Goal: Information Seeking & Learning: Learn about a topic

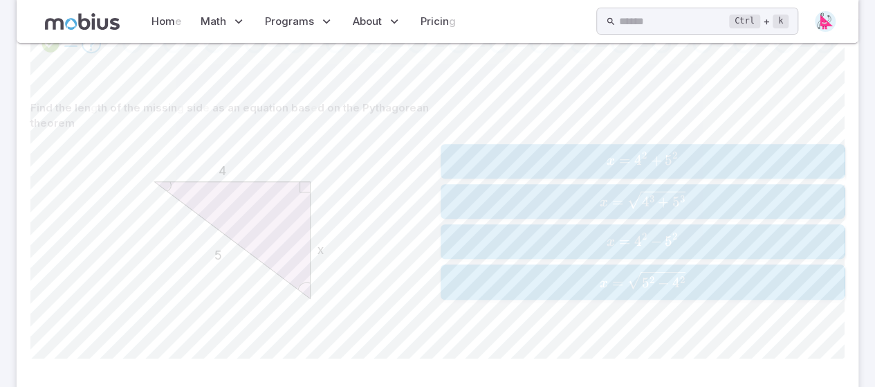
click at [581, 271] on span "x = 5 2 − 4 2 ​" at bounding box center [643, 281] width 396 height 21
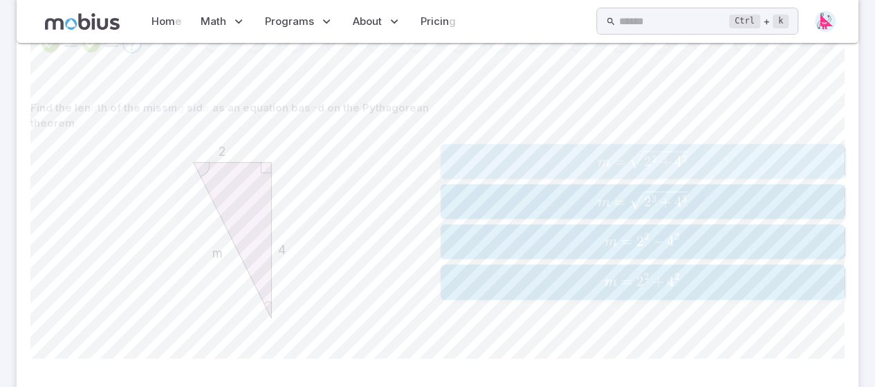
click at [656, 171] on div "m = 2 2 + 4 2 m=\sqrt{2^2 + 4^2} m = 2 2 + 4 2 ​" at bounding box center [643, 161] width 396 height 24
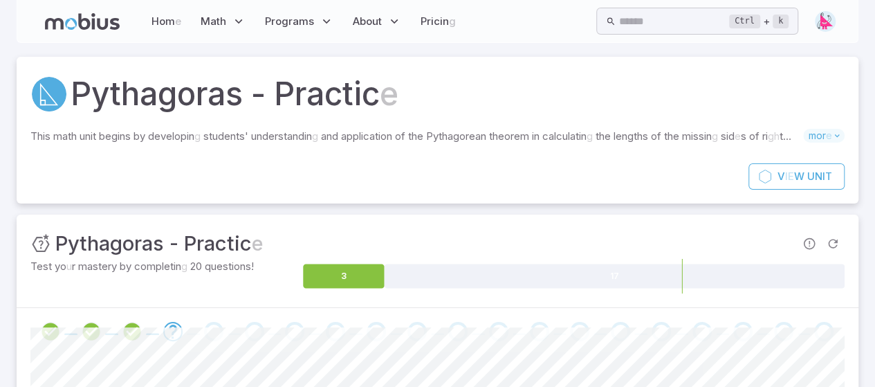
click at [70, 15] on icon at bounding box center [82, 21] width 75 height 17
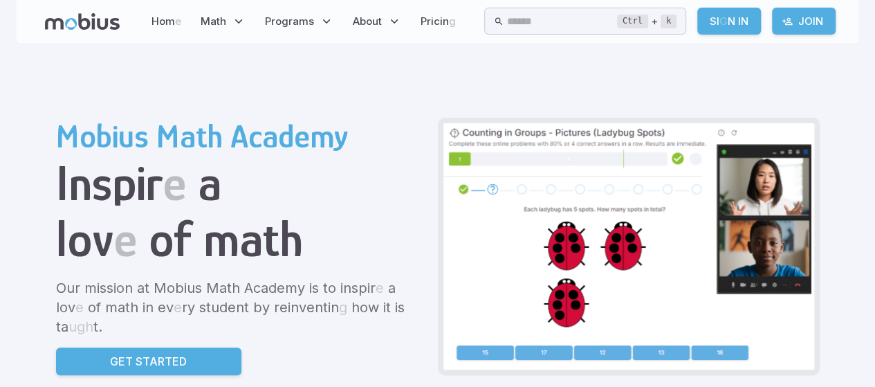
click at [748, 24] on readpronunciation-word "In" at bounding box center [743, 21] width 10 height 13
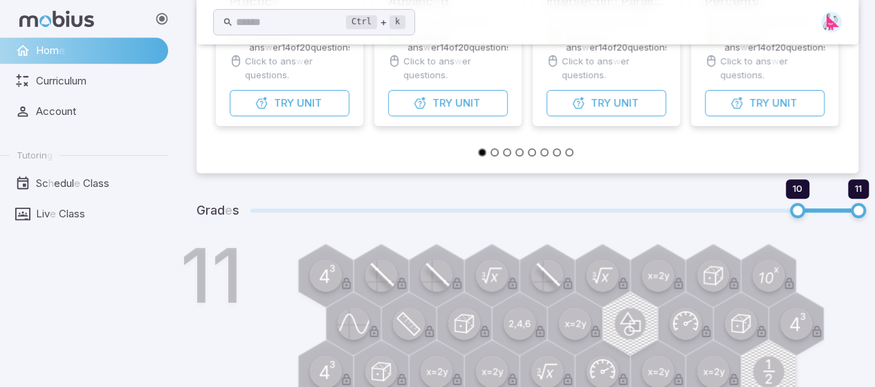
scroll to position [346, 0]
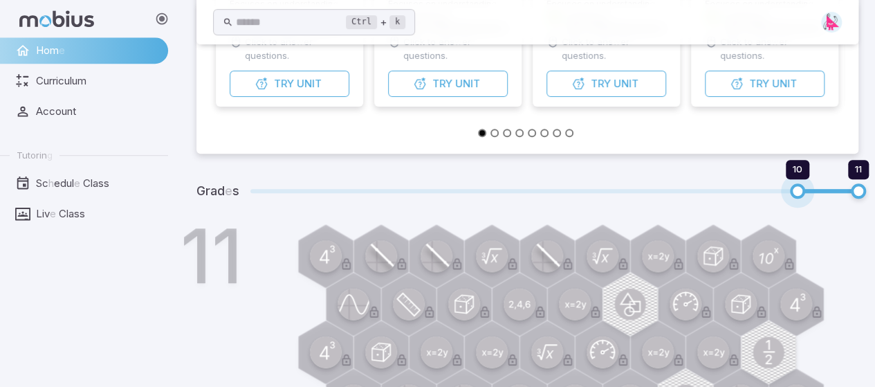
drag, startPoint x: 801, startPoint y: 190, endPoint x: 773, endPoint y: 199, distance: 28.9
click at [773, 199] on span "10 11" at bounding box center [554, 191] width 608 height 18
click at [642, 192] on span at bounding box center [554, 191] width 608 height 4
type input "*"
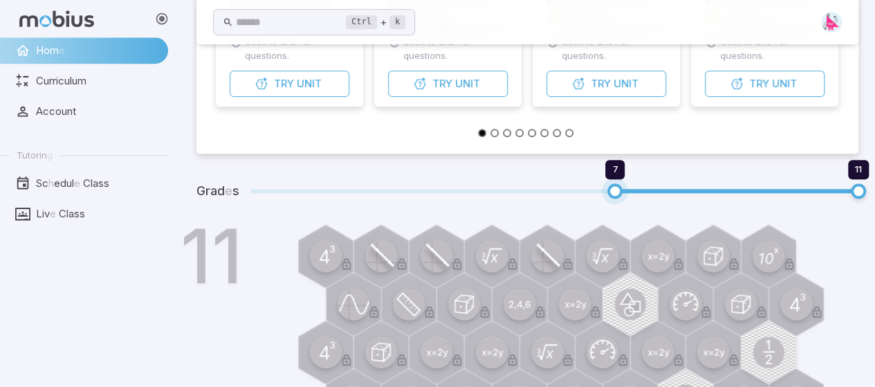
click at [807, 192] on span at bounding box center [736, 191] width 243 height 4
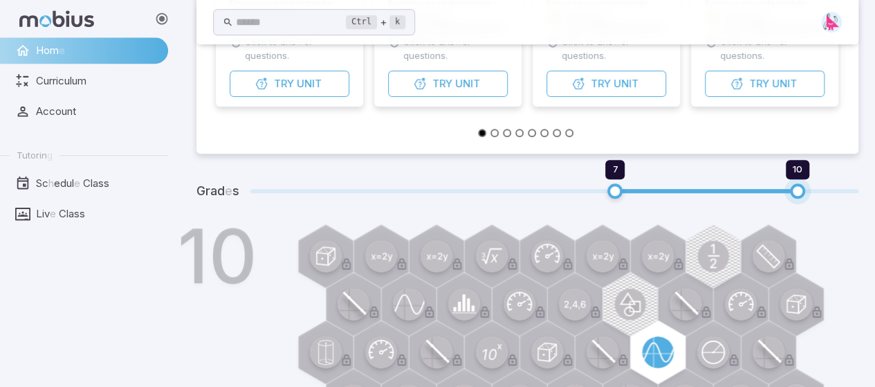
click at [856, 189] on span at bounding box center [554, 191] width 608 height 4
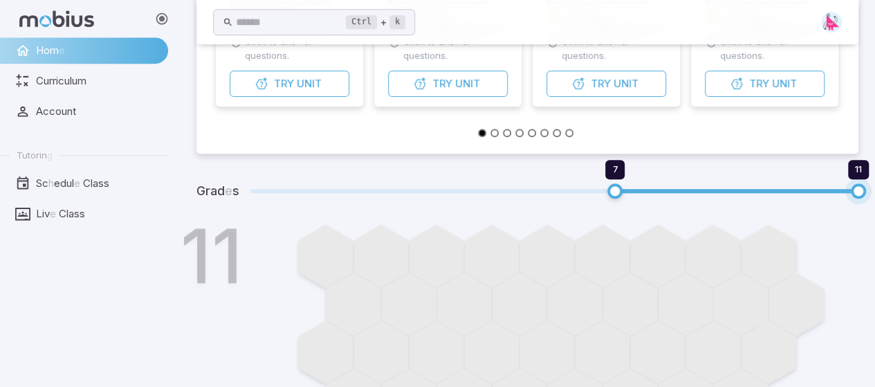
type input "**"
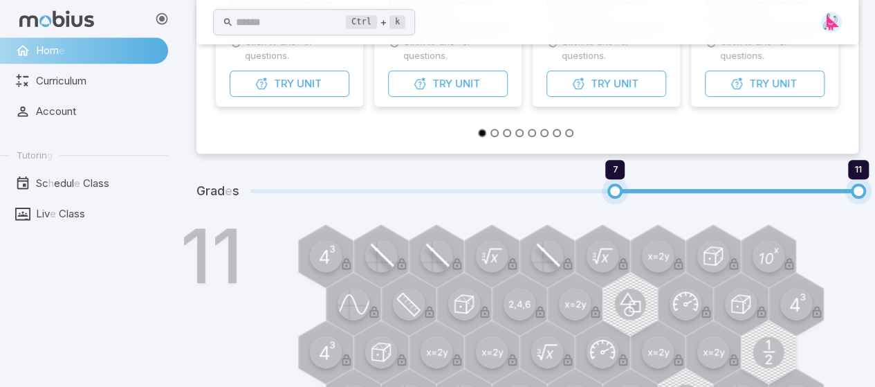
click at [619, 193] on span "7" at bounding box center [614, 190] width 15 height 15
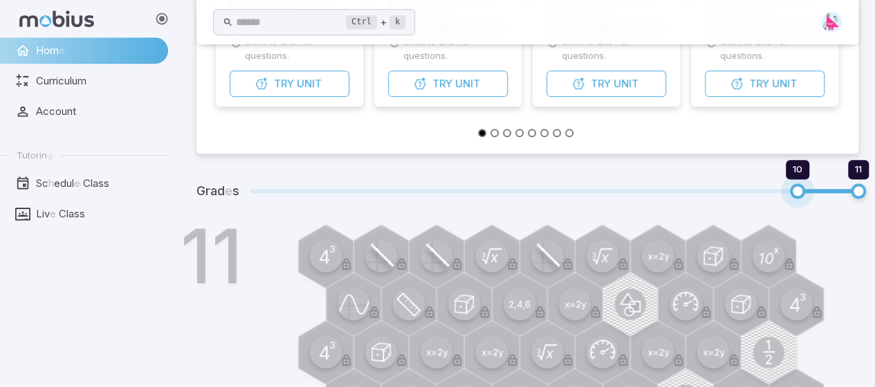
drag, startPoint x: 619, startPoint y: 193, endPoint x: 753, endPoint y: 183, distance: 134.6
click at [753, 183] on span "10 11" at bounding box center [554, 191] width 608 height 18
type input "**"
drag, startPoint x: 733, startPoint y: 193, endPoint x: 825, endPoint y: 187, distance: 92.2
click at [825, 187] on span "10 11" at bounding box center [554, 191] width 608 height 18
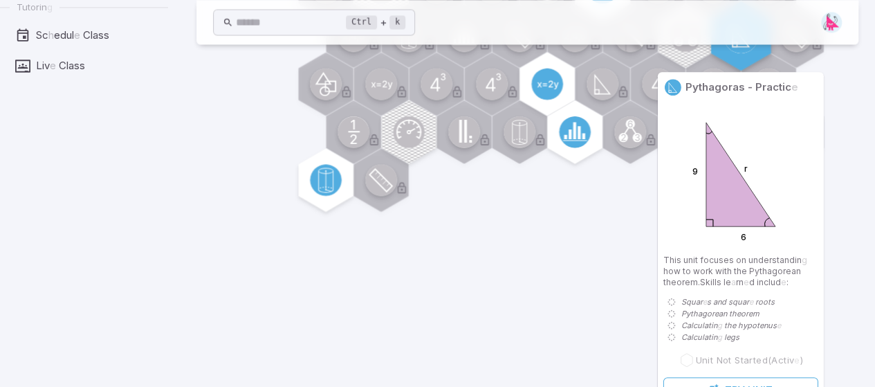
scroll to position [1195, 0]
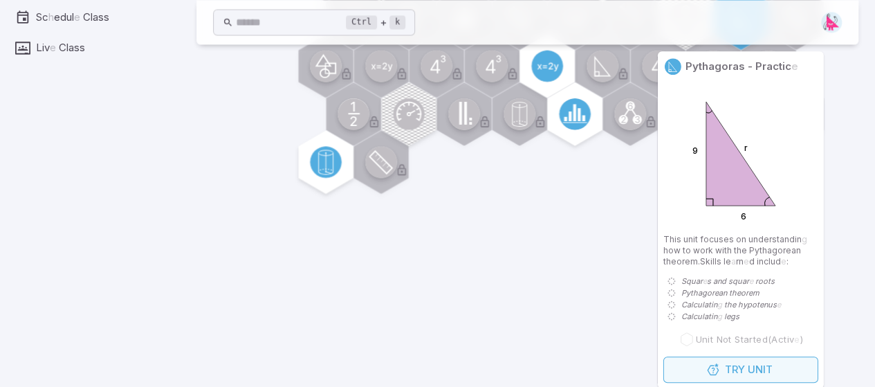
click at [683, 360] on button "Try Unit" at bounding box center [740, 369] width 155 height 26
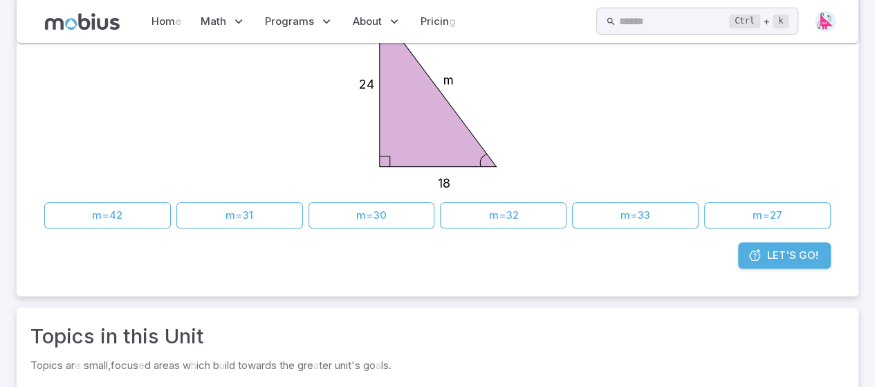
scroll to position [242, 0]
click at [791, 266] on link "Let's Go !" at bounding box center [784, 255] width 93 height 26
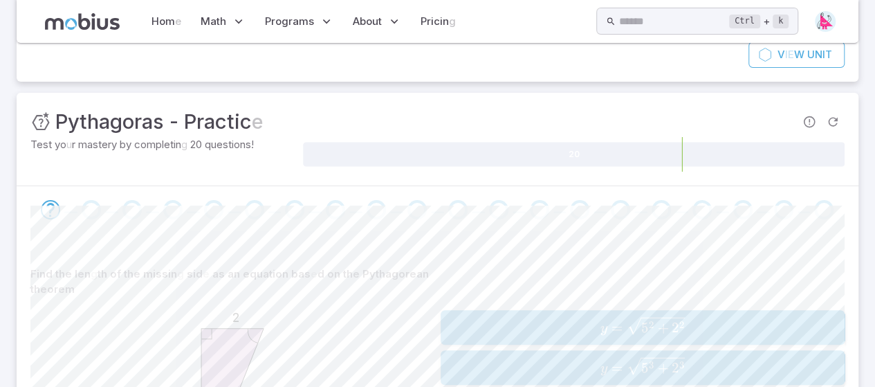
scroll to position [100, 0]
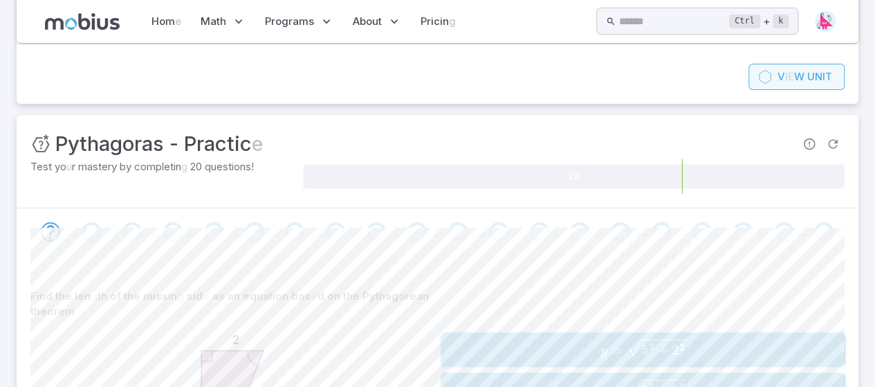
click at [787, 75] on readpronunciation-span "ie" at bounding box center [789, 76] width 9 height 13
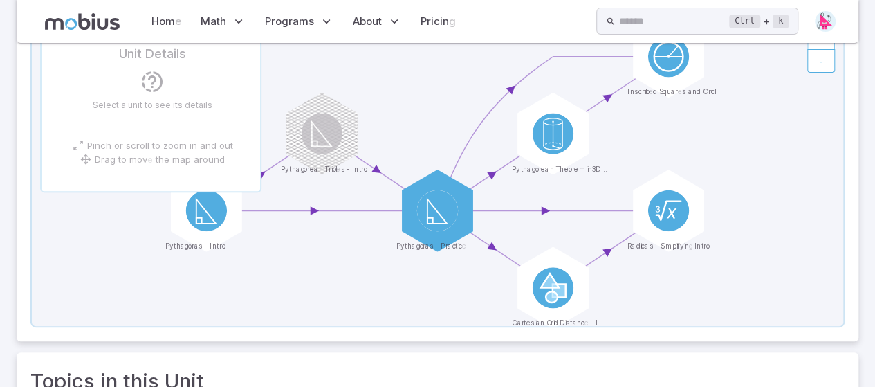
scroll to position [173, 0]
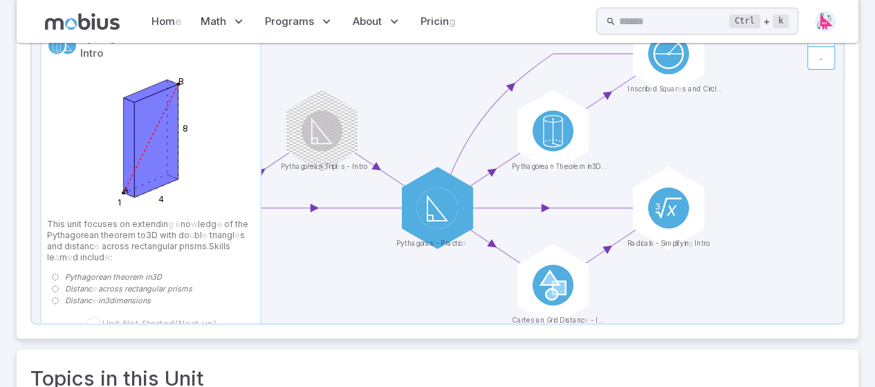
click at [308, 278] on icon at bounding box center [437, 169] width 811 height 308
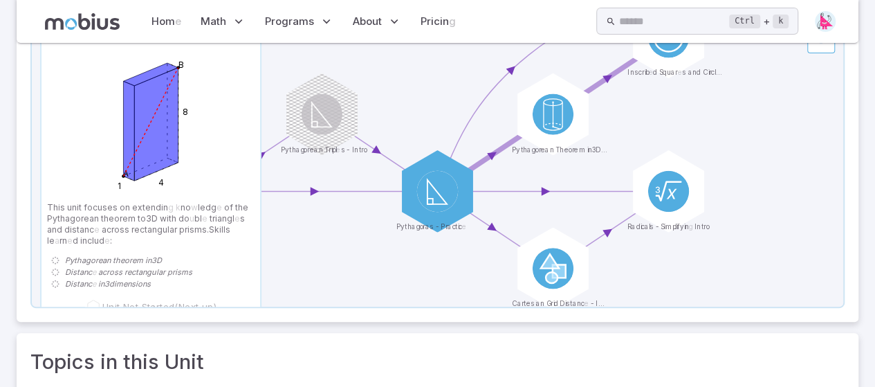
scroll to position [127, 0]
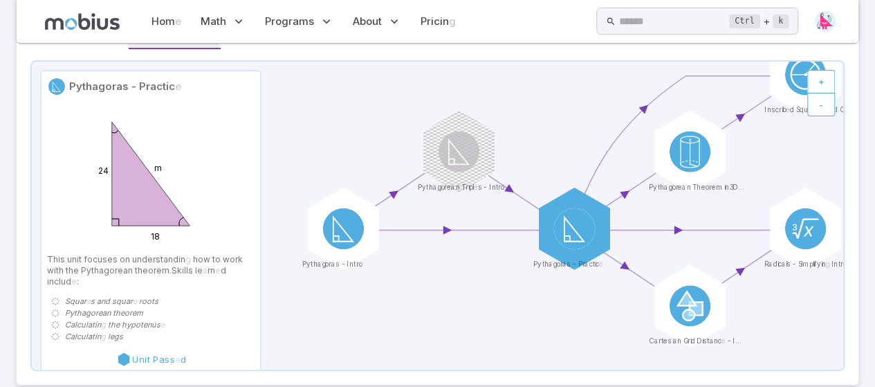
drag, startPoint x: 401, startPoint y: 165, endPoint x: 540, endPoint y: 139, distance: 141.4
click at [540, 139] on icon at bounding box center [437, 216] width 811 height 308
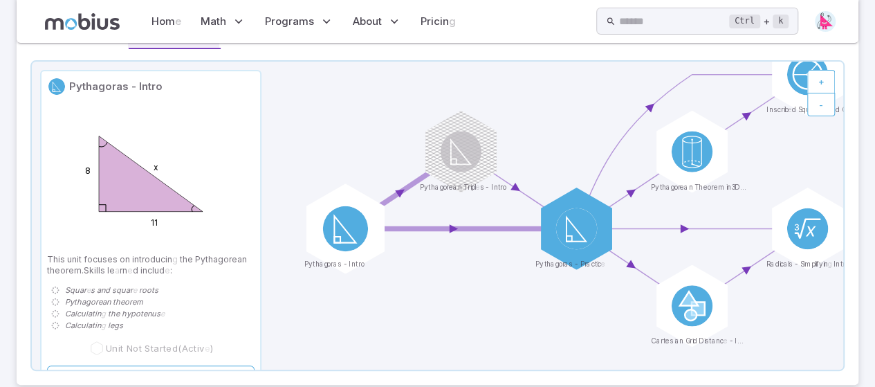
click at [356, 252] on div at bounding box center [345, 228] width 91 height 91
click at [334, 228] on icon at bounding box center [344, 229] width 21 height 26
click at [346, 232] on circle at bounding box center [345, 228] width 45 height 45
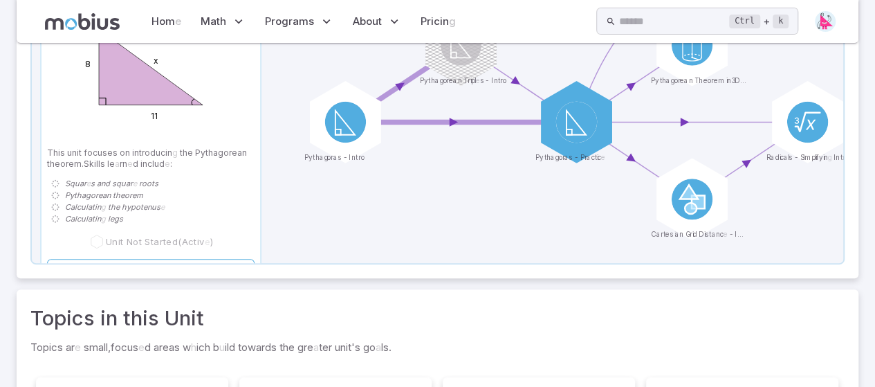
scroll to position [242, 0]
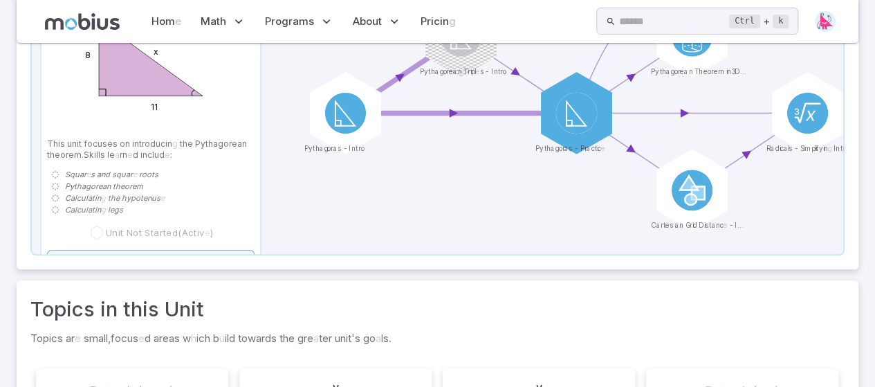
click at [186, 252] on link "Try Unit" at bounding box center [151, 263] width 208 height 26
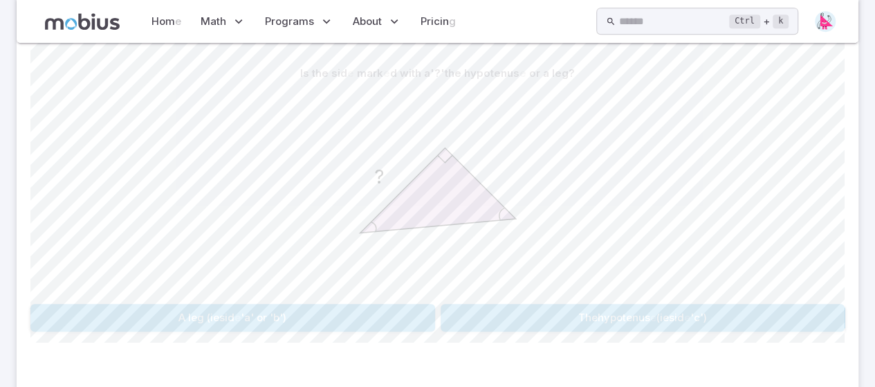
scroll to position [322, 0]
click at [334, 300] on div "Is the sid e mark e d with a '?' the hypotenus e or a leg ? ? A leg (ie sid e '…" at bounding box center [437, 195] width 814 height 270
click at [322, 305] on button "A leg (ie sid e 'a' or 'b')" at bounding box center [232, 317] width 405 height 27
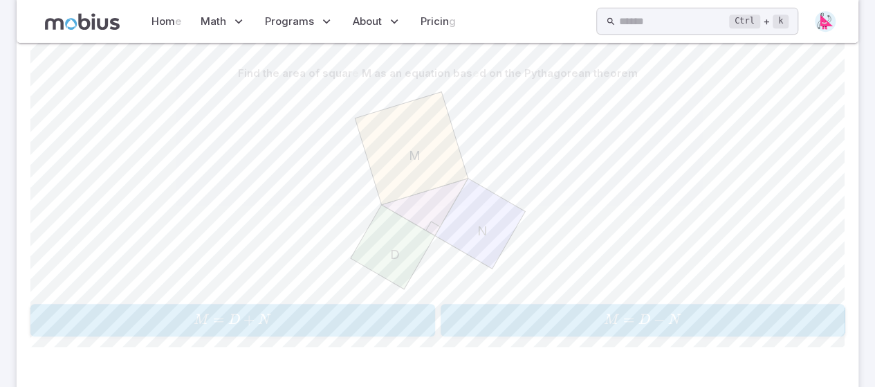
click at [375, 313] on span "M = D + N" at bounding box center [233, 320] width 396 height 19
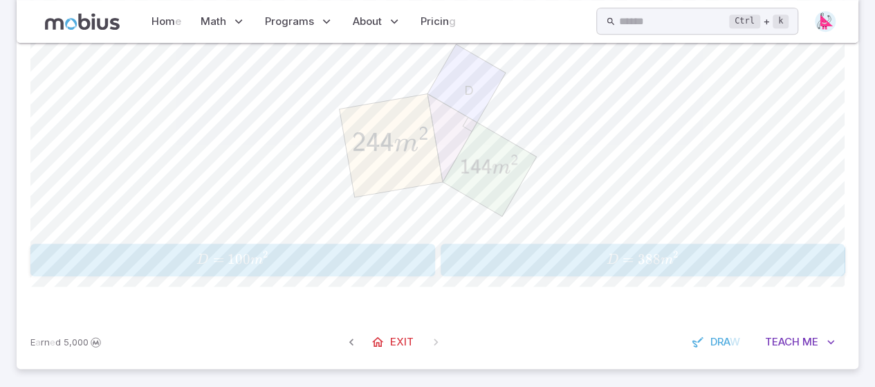
scroll to position [387, 0]
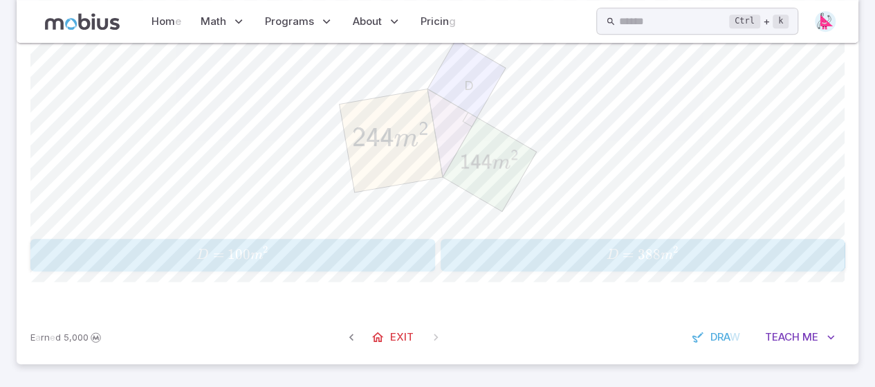
click at [540, 259] on span "D = 388 m 2" at bounding box center [643, 255] width 396 height 19
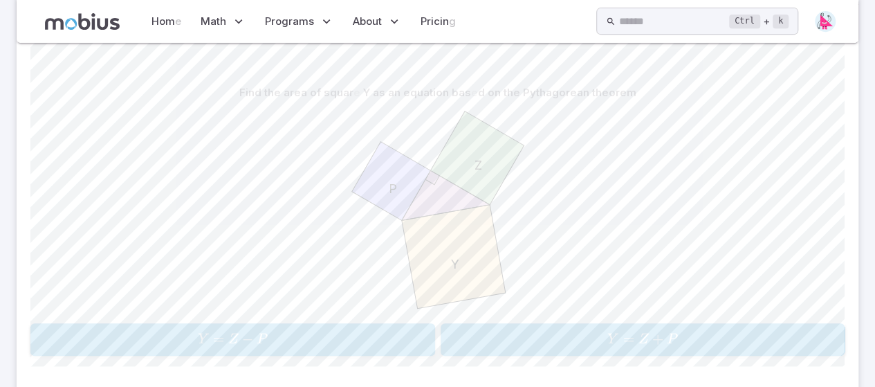
scroll to position [318, 0]
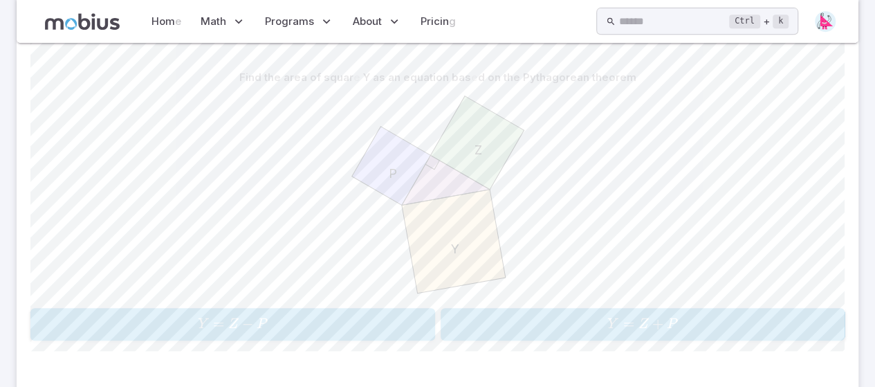
click at [478, 317] on span "Y = Z + P" at bounding box center [643, 324] width 396 height 19
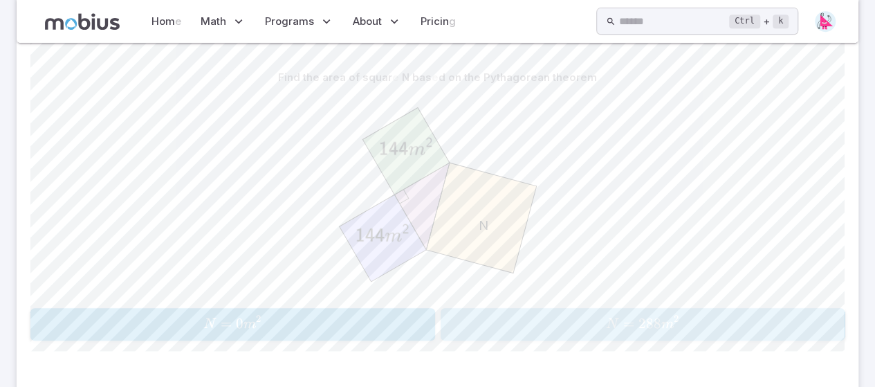
click at [506, 323] on span "N = 288 m 2" at bounding box center [643, 324] width 396 height 19
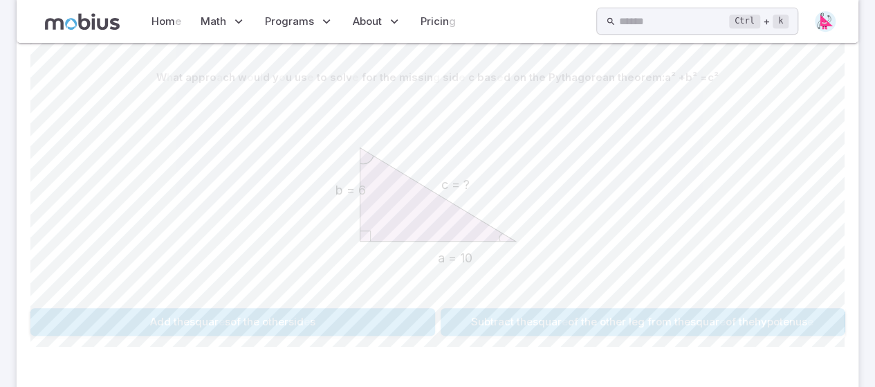
click at [403, 324] on button "Add the squar e s of the other sid e s" at bounding box center [232, 321] width 405 height 27
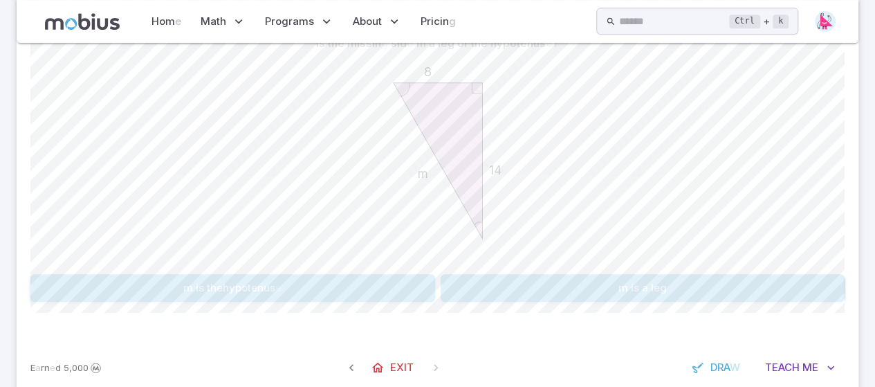
scroll to position [364, 0]
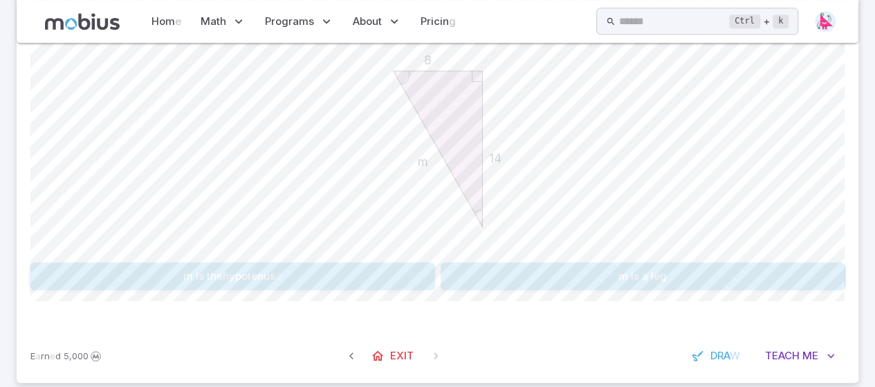
click at [386, 268] on button "m is the hypotenus e" at bounding box center [232, 275] width 405 height 27
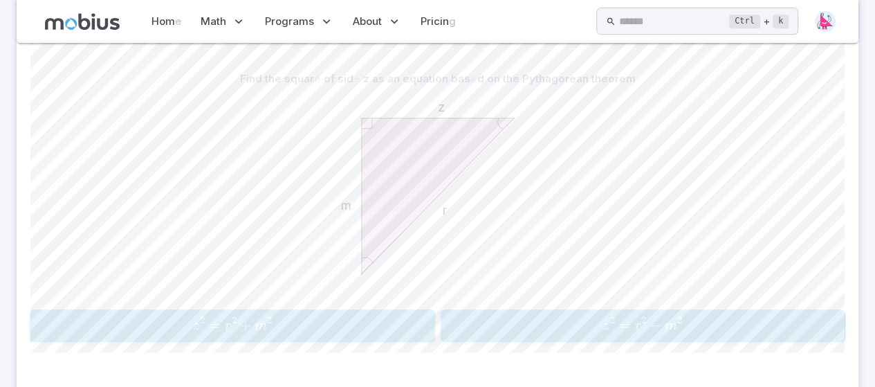
scroll to position [329, 0]
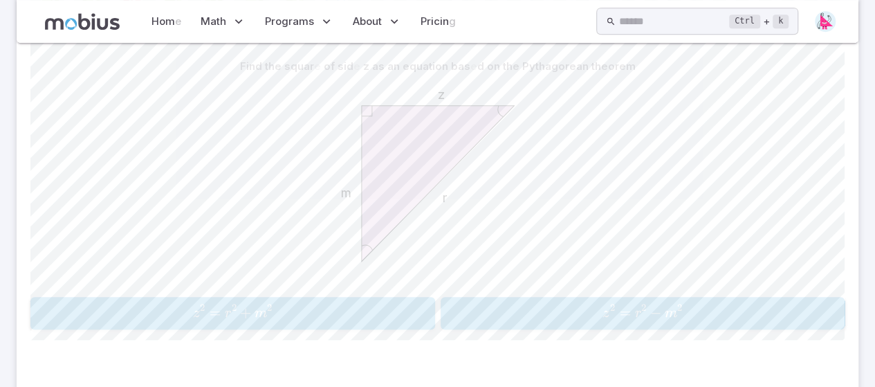
click at [483, 304] on span "z 2 = r 2 − m 2" at bounding box center [643, 313] width 396 height 19
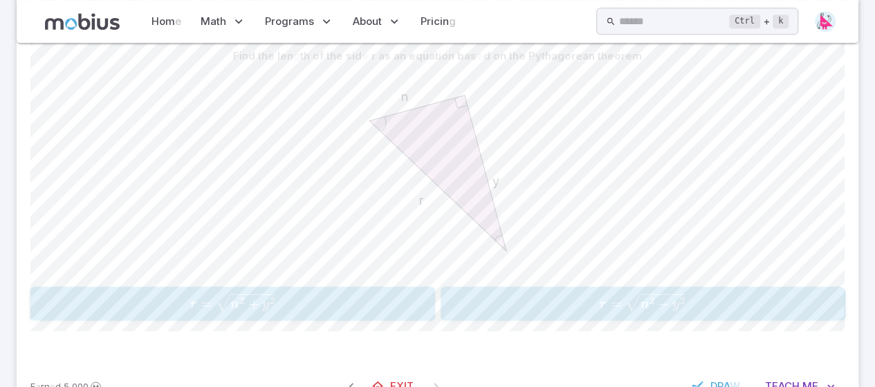
scroll to position [328, 0]
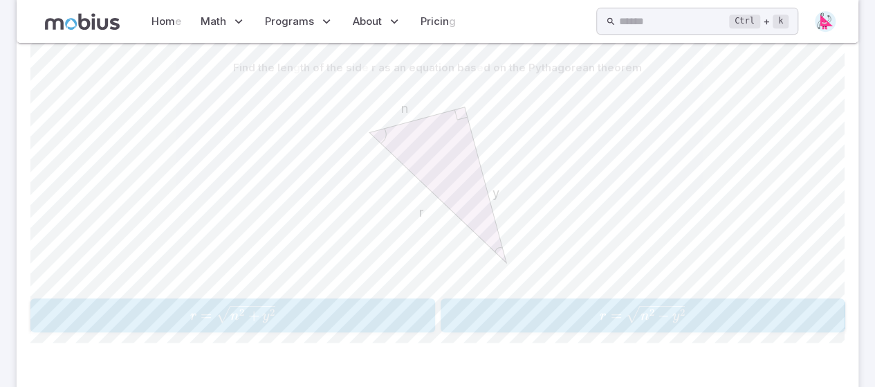
click at [396, 305] on span "r = n 2 + y 2 ​" at bounding box center [233, 315] width 396 height 20
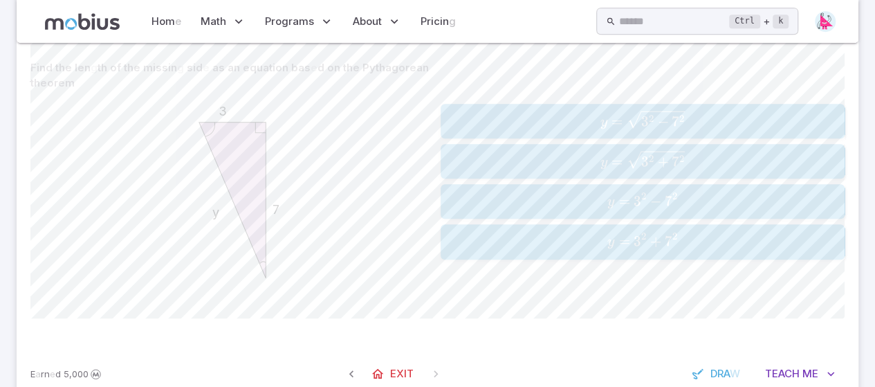
click at [553, 167] on span "y = 3 2 + 7 2 ​" at bounding box center [643, 161] width 396 height 21
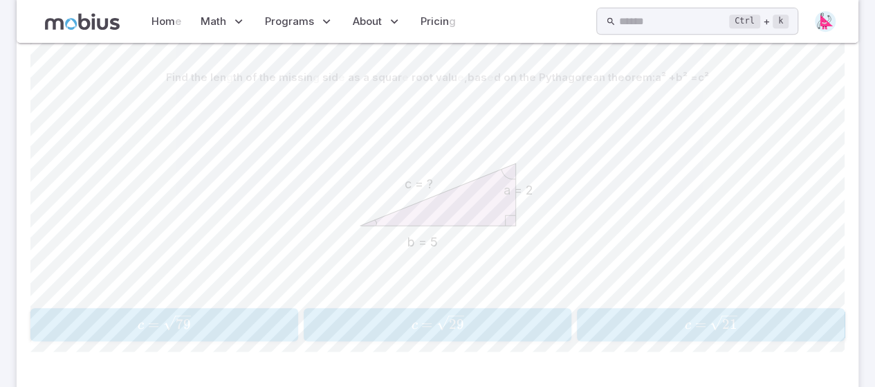
scroll to position [317, 0]
click at [461, 311] on button "c = 29 c=\sqrt{29} c = 29 ​" at bounding box center [438, 325] width 268 height 33
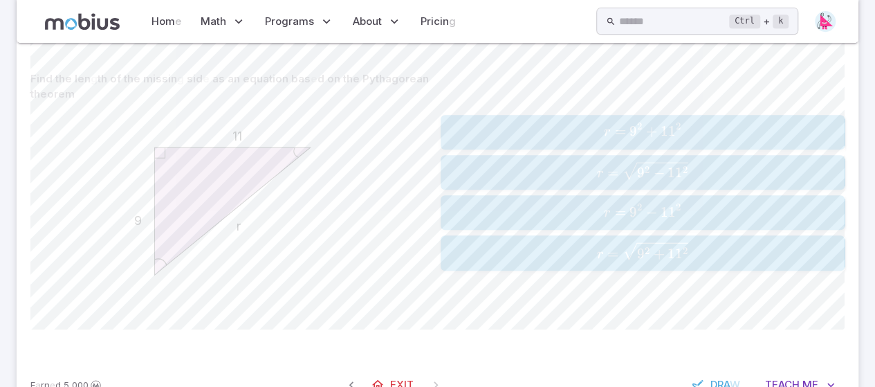
click at [618, 246] on span "r =" at bounding box center [609, 254] width 26 height 19
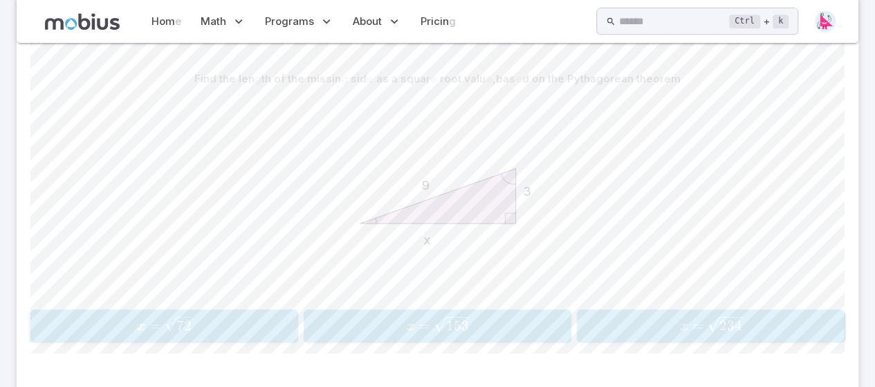
click at [208, 326] on span "x = 72 ​" at bounding box center [164, 325] width 259 height 19
click at [609, 326] on span "d = 95 ​" at bounding box center [710, 325] width 259 height 19
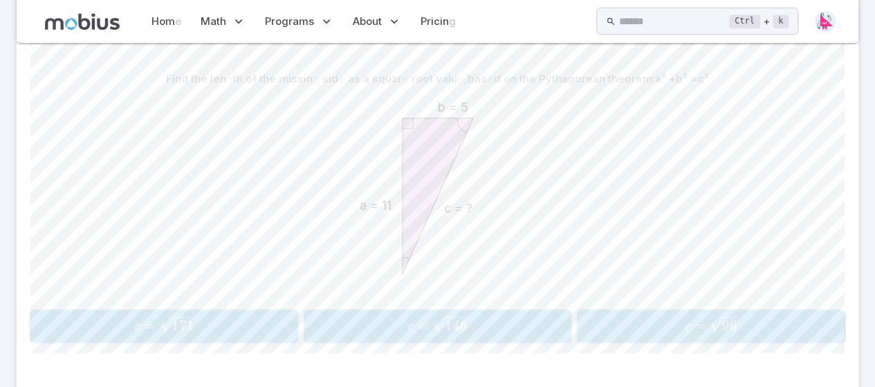
click at [445, 331] on span "146" at bounding box center [456, 325] width 23 height 17
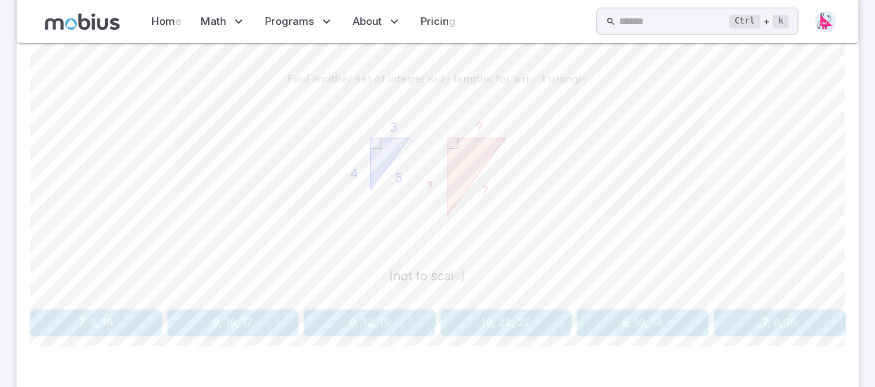
click at [408, 323] on button "9, 12, 15" at bounding box center [369, 322] width 131 height 26
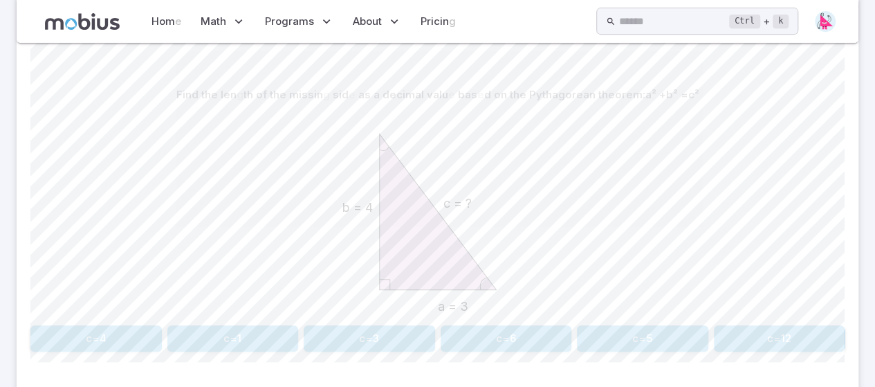
scroll to position [328, 0]
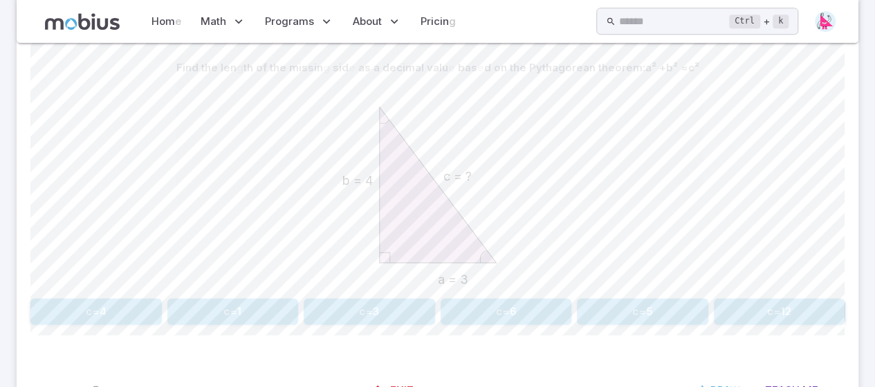
click at [624, 306] on button "c=5" at bounding box center [642, 311] width 131 height 26
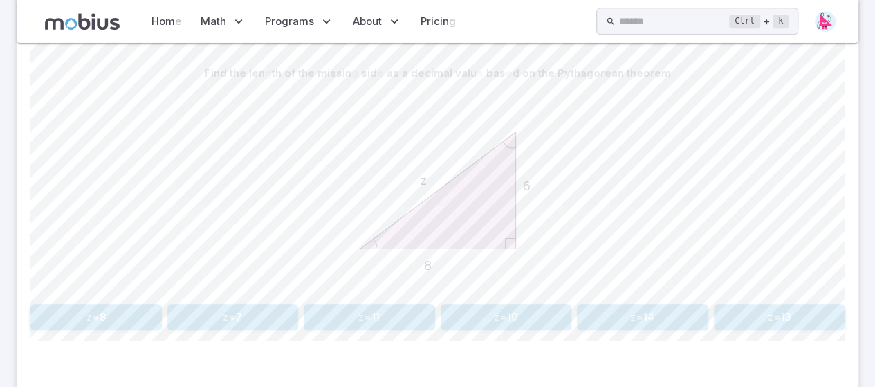
scroll to position [324, 0]
click at [498, 305] on button "z=10" at bounding box center [506, 315] width 131 height 26
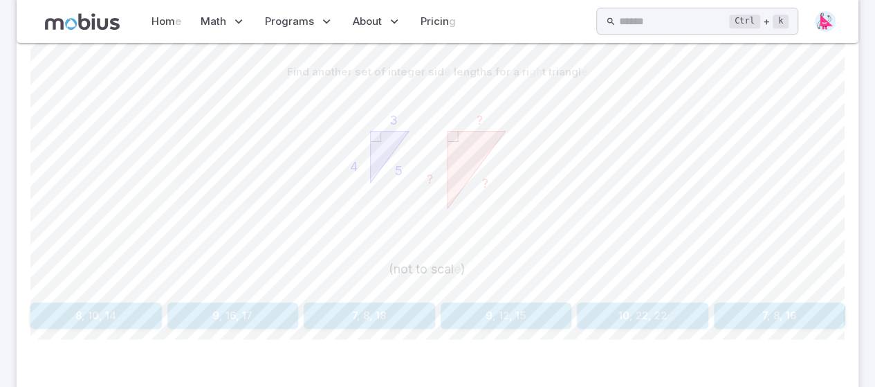
click at [499, 312] on button "9, 12, 15" at bounding box center [506, 315] width 131 height 26
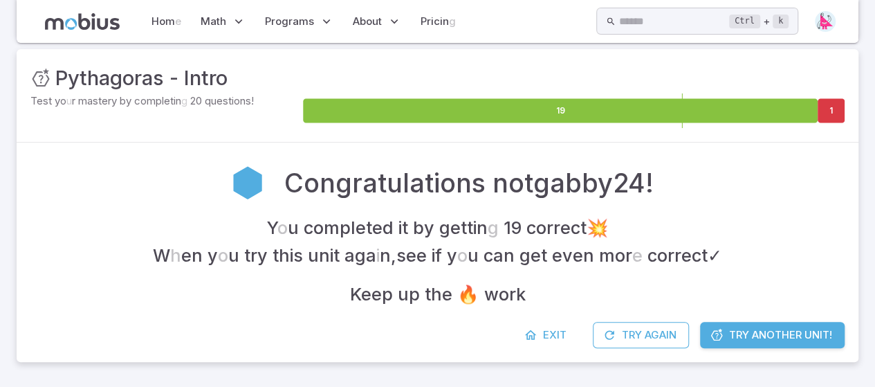
scroll to position [164, 0]
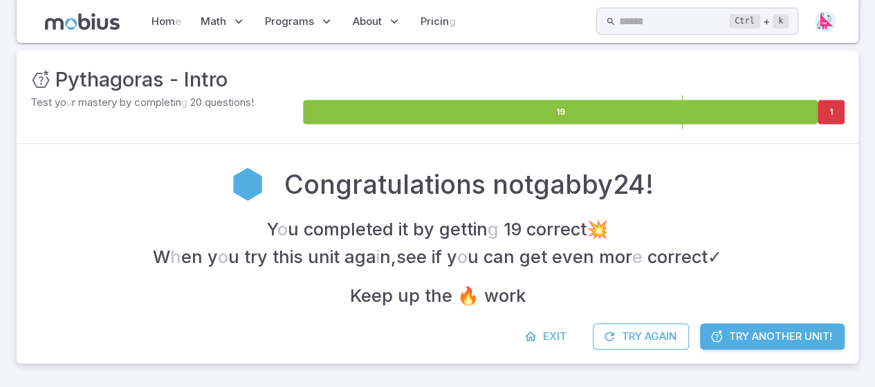
click at [754, 344] on link "Try Another Unit !" at bounding box center [772, 336] width 145 height 26
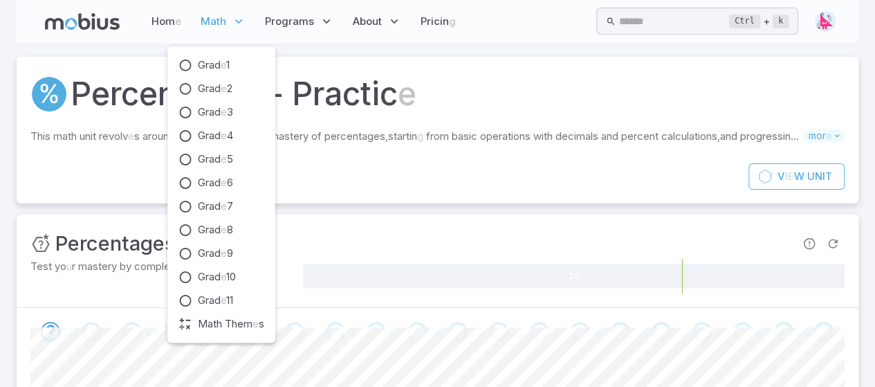
click at [219, 21] on readpronunciation-word "Math" at bounding box center [214, 21] width 26 height 13
click at [222, 273] on readpronunciation-span "e" at bounding box center [224, 276] width 6 height 13
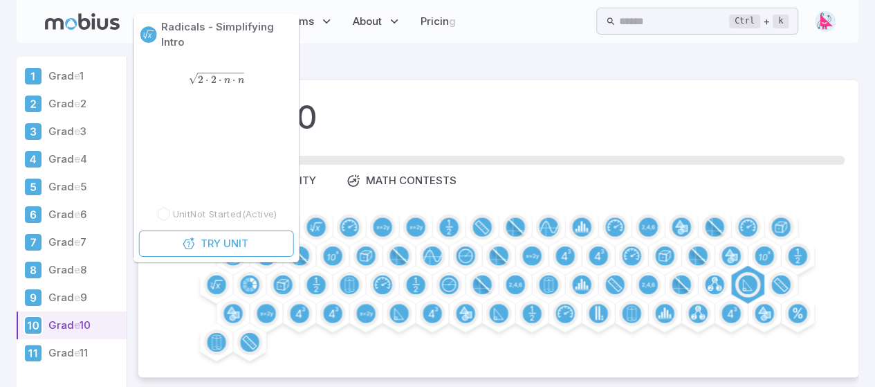
click at [540, 133] on div "Grad e 10" at bounding box center [498, 117] width 692 height 47
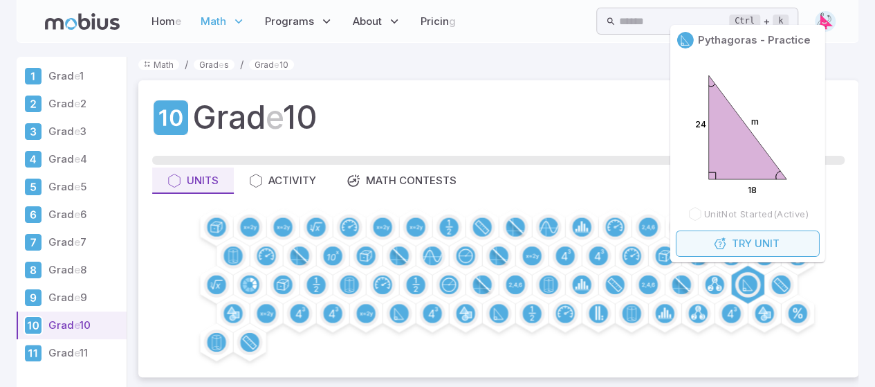
click at [715, 240] on icon "button" at bounding box center [719, 244] width 14 height 14
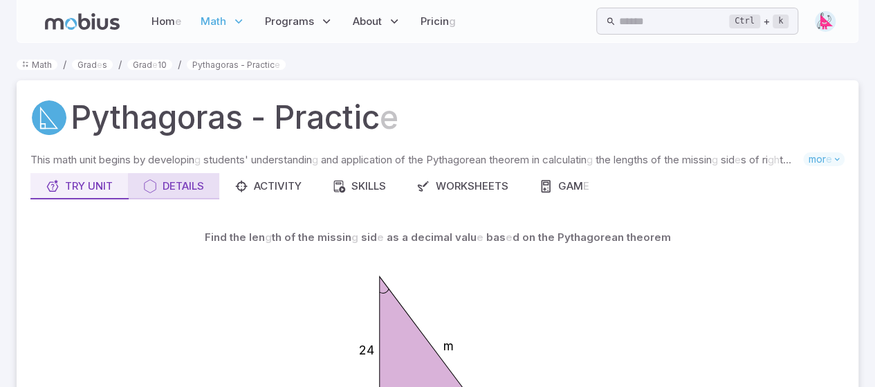
click at [169, 183] on readpronunciation-word "Details" at bounding box center [184, 185] width 42 height 13
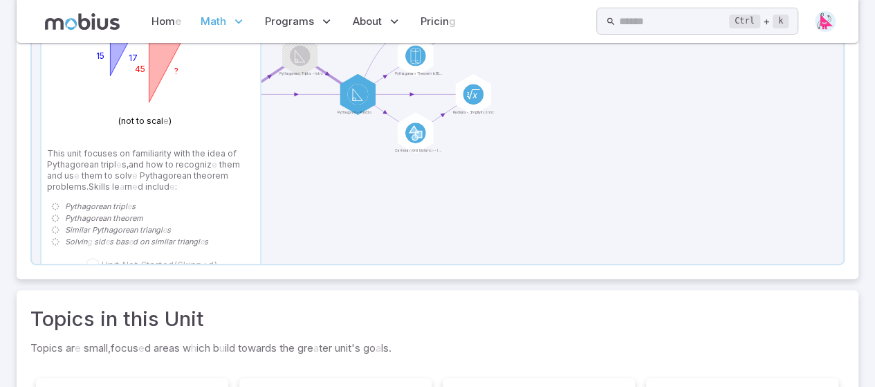
scroll to position [277, 0]
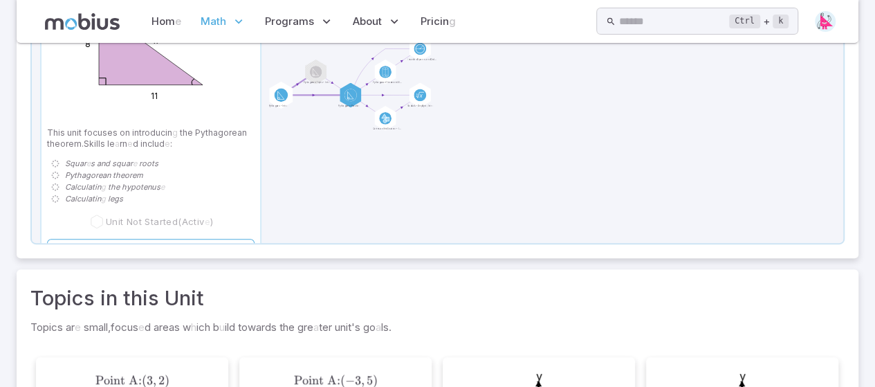
click at [275, 86] on div at bounding box center [281, 95] width 27 height 27
click at [274, 103] on div at bounding box center [281, 95] width 27 height 27
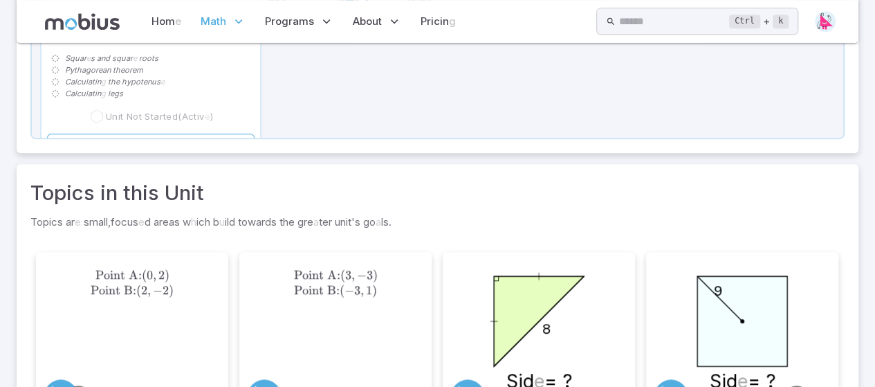
scroll to position [380, 0]
click at [167, 136] on link "Try Unit" at bounding box center [151, 148] width 208 height 26
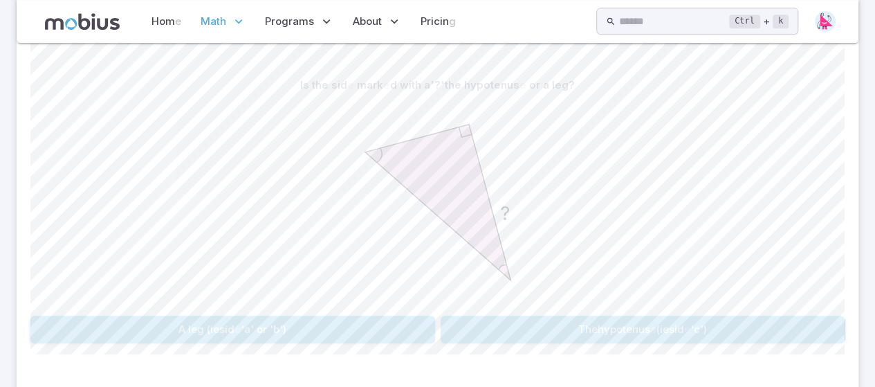
scroll to position [407, 0]
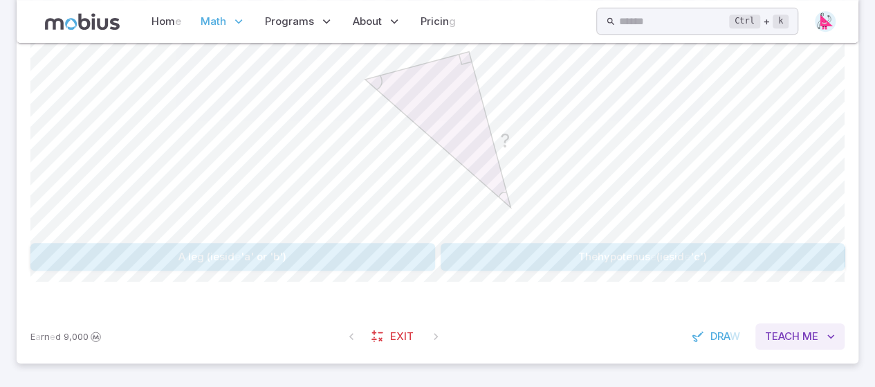
click at [827, 330] on icon "button" at bounding box center [831, 336] width 14 height 14
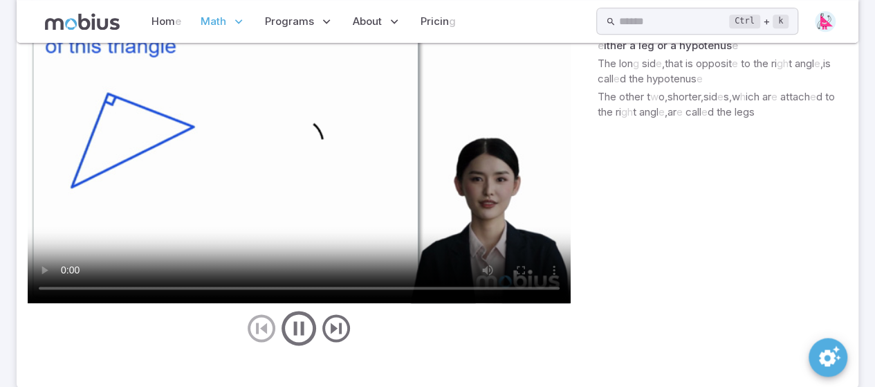
scroll to position [868, 0]
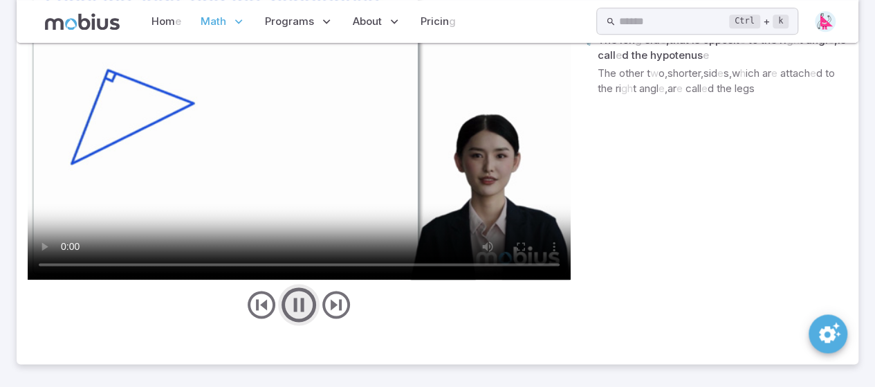
click at [292, 313] on icon "play/pause/restart" at bounding box center [299, 305] width 42 height 42
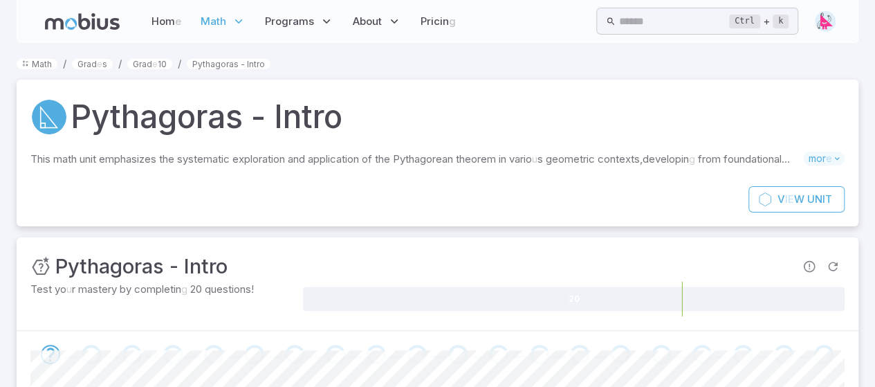
scroll to position [0, 0]
